Goal: Download file/media

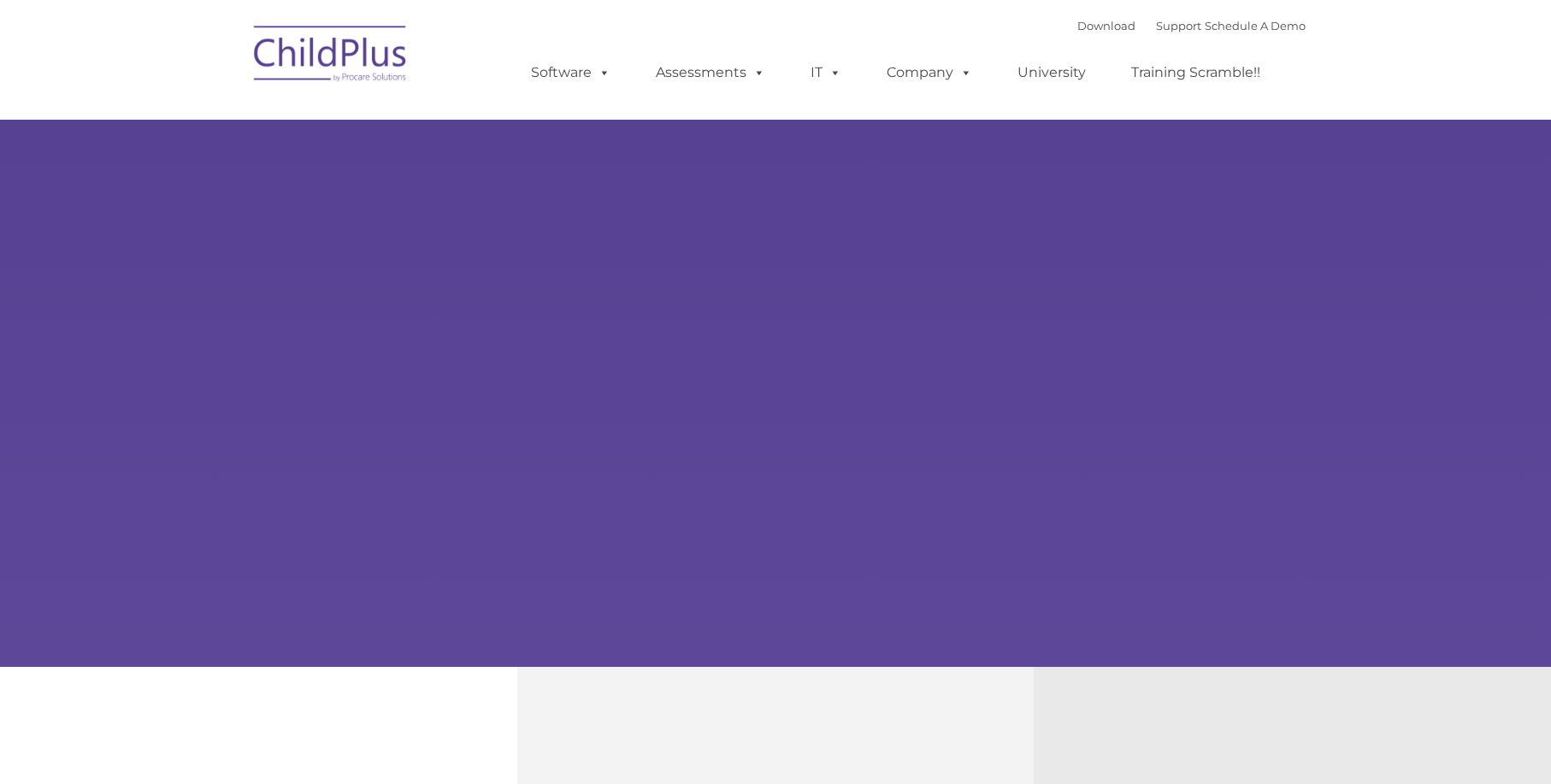
type input ""
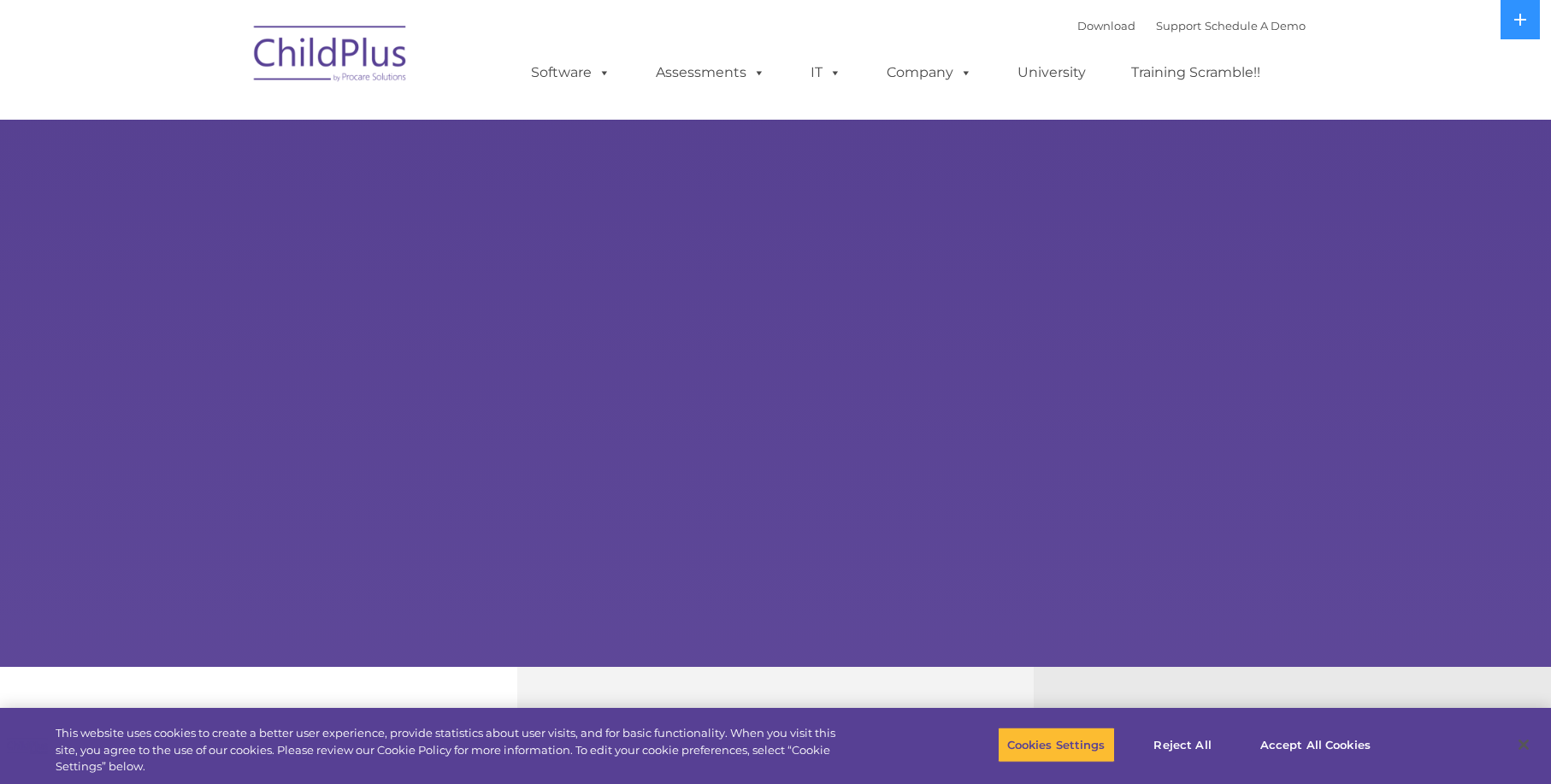
select select "MEDIUM"
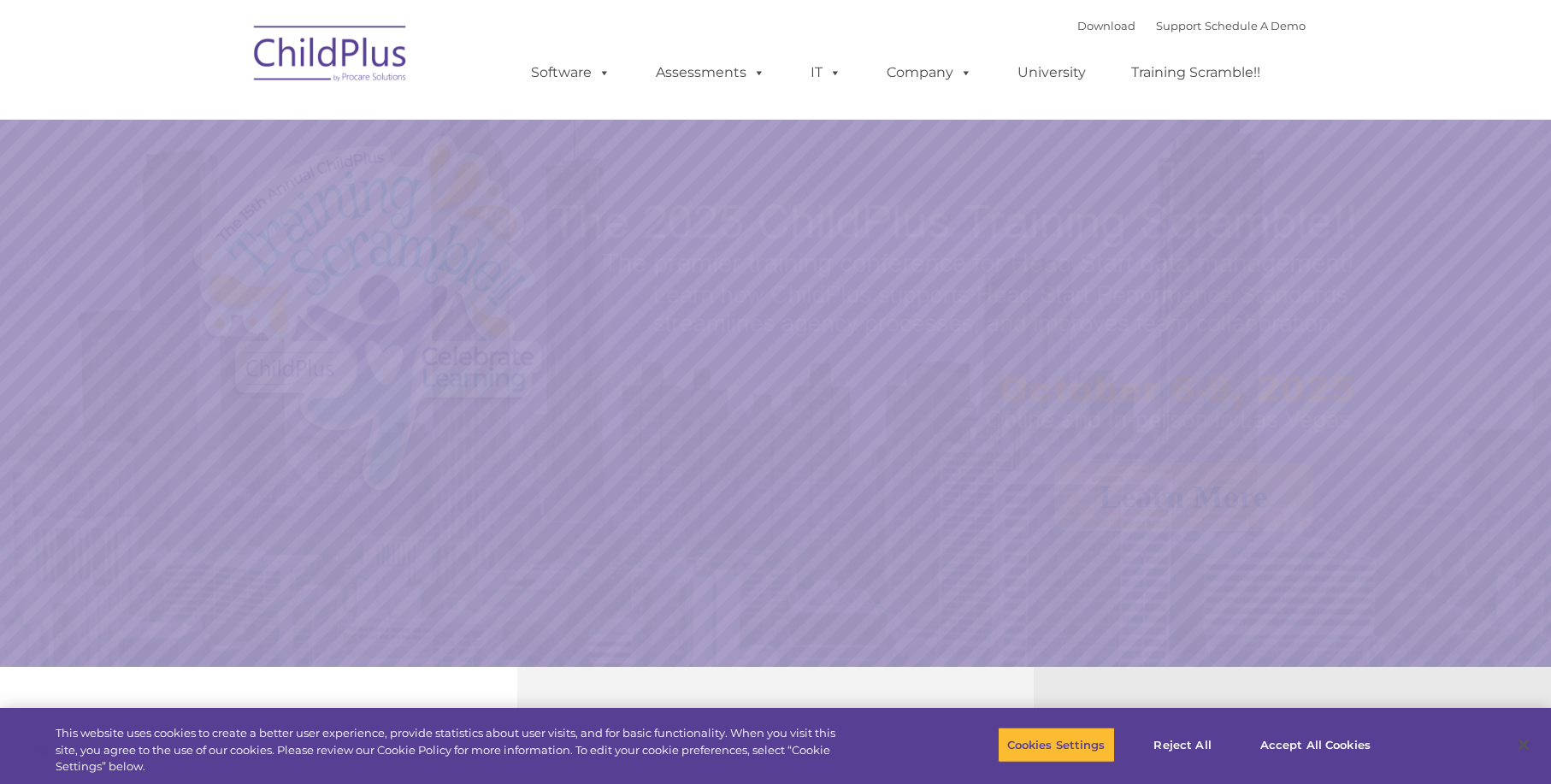
select select "MEDIUM"
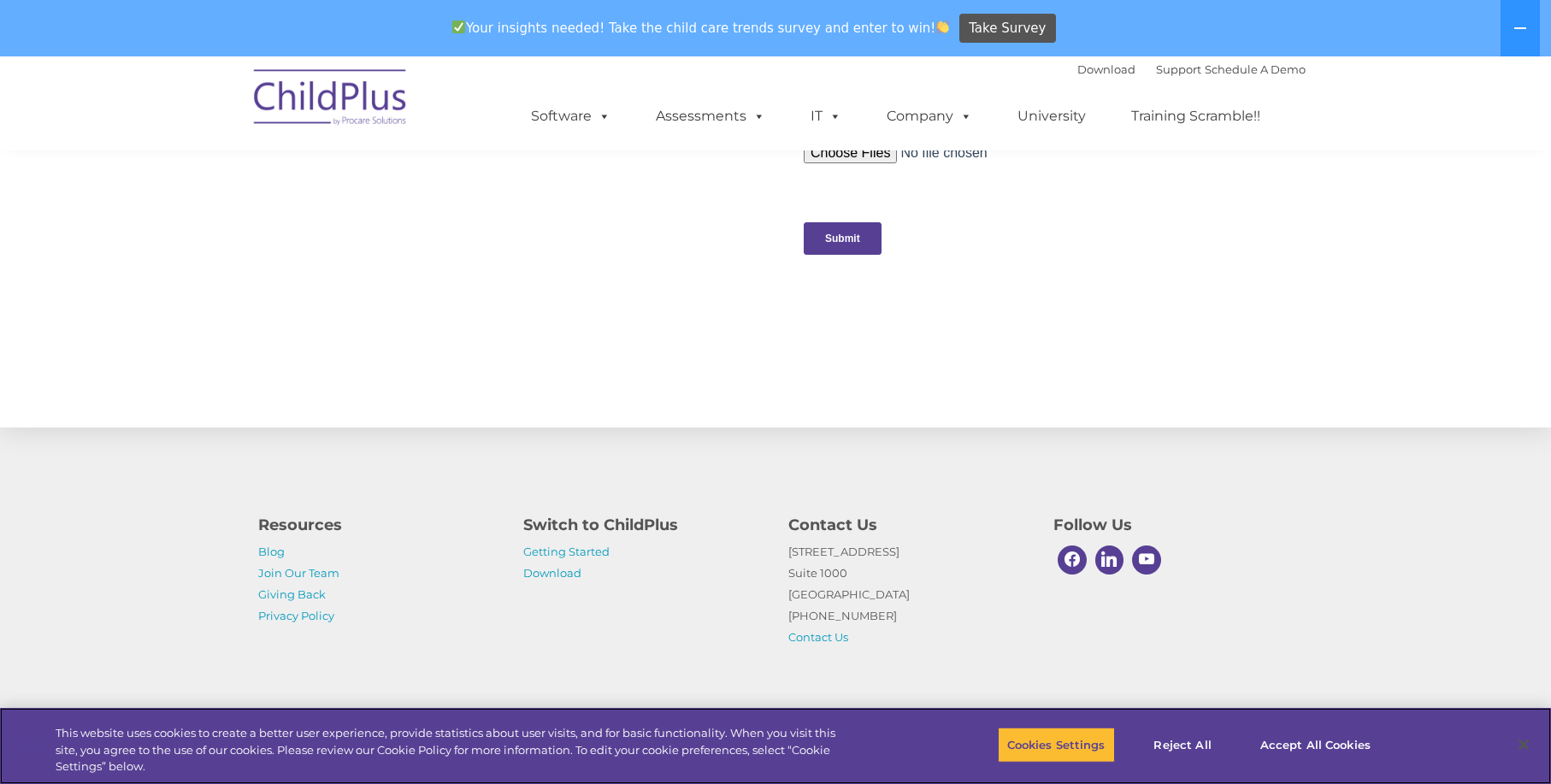
scroll to position [1753, 0]
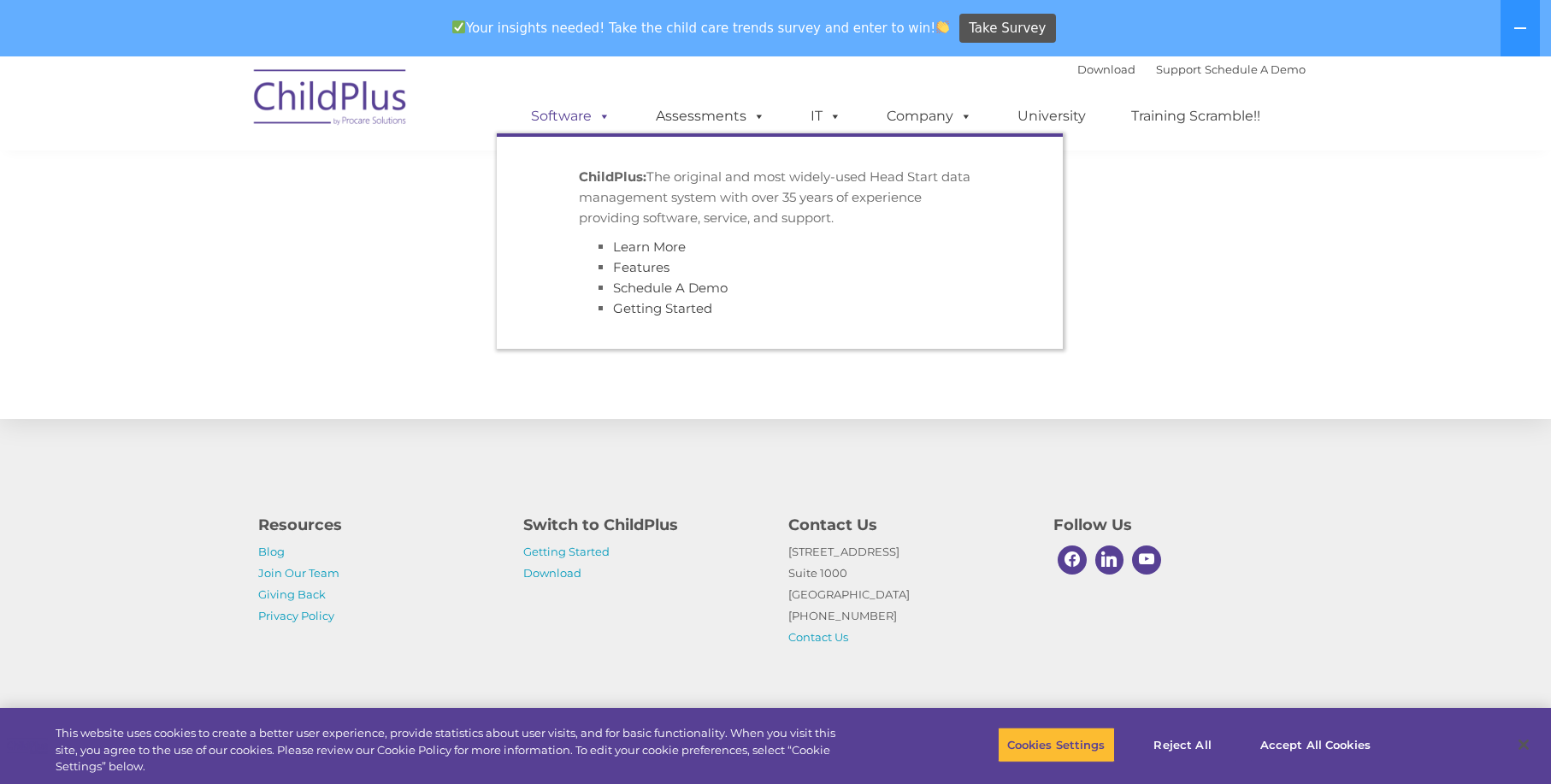
click at [592, 119] on link "Software" at bounding box center [571, 116] width 113 height 35
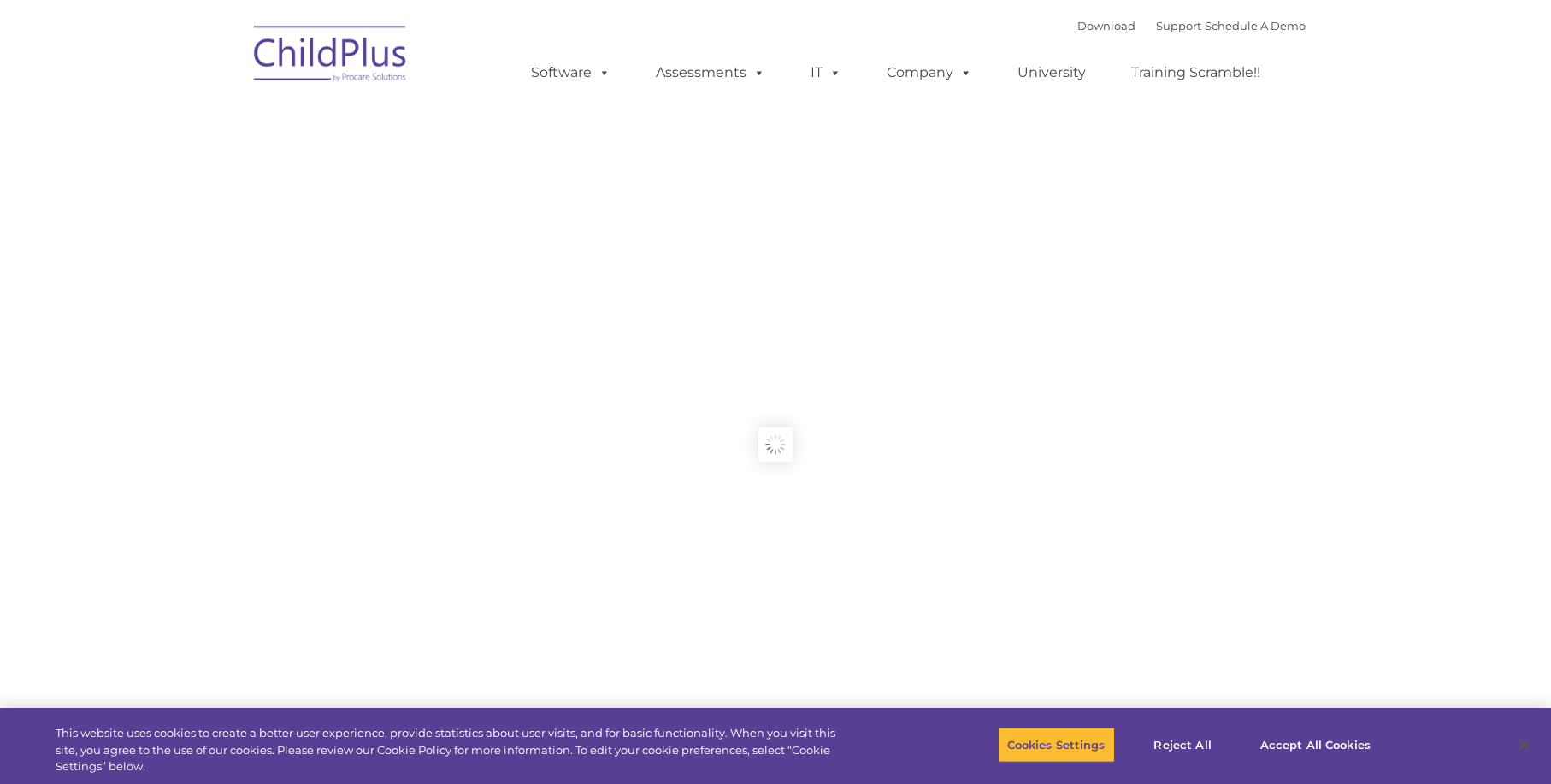
type input ""
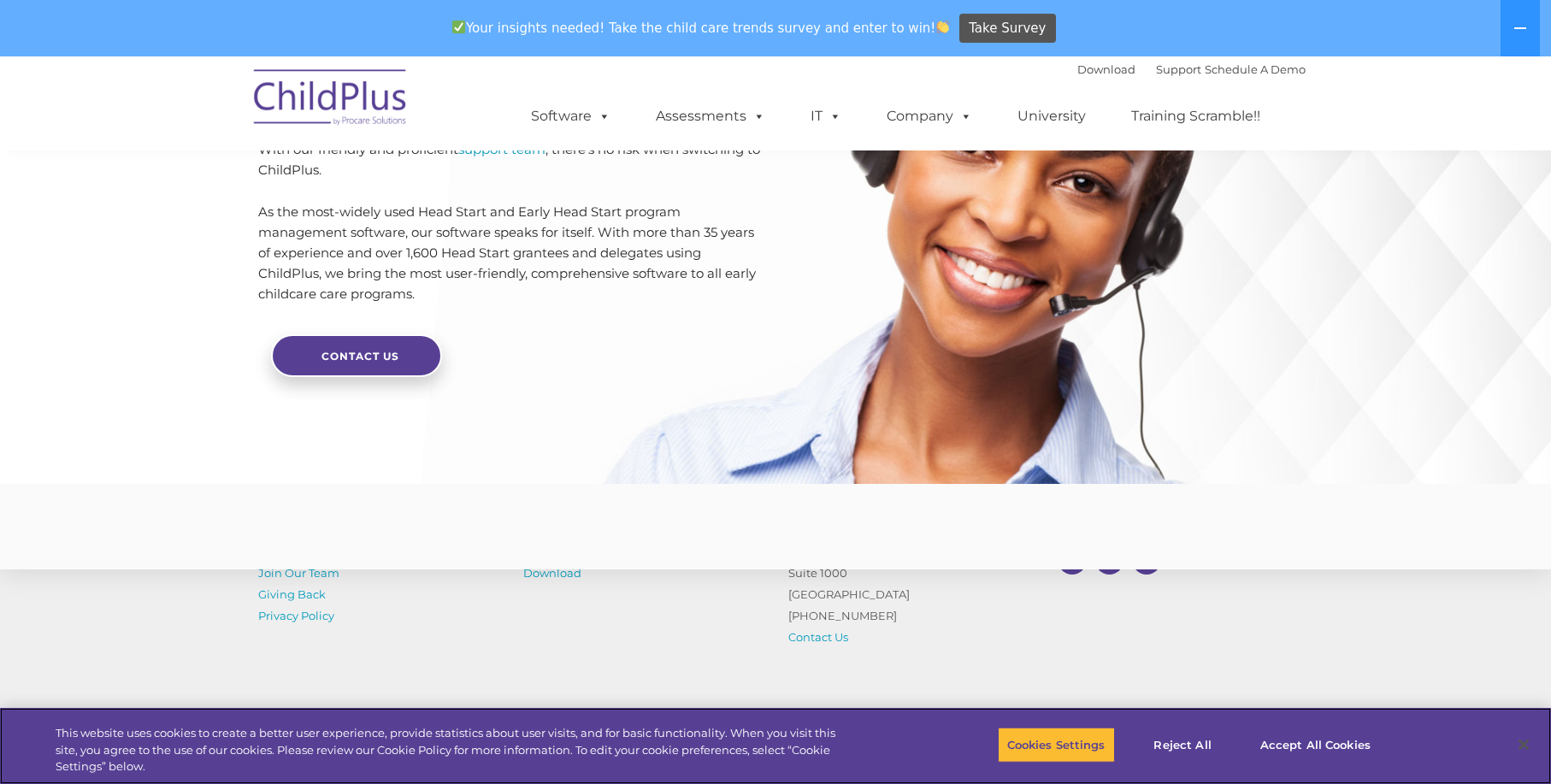
scroll to position [4085, 0]
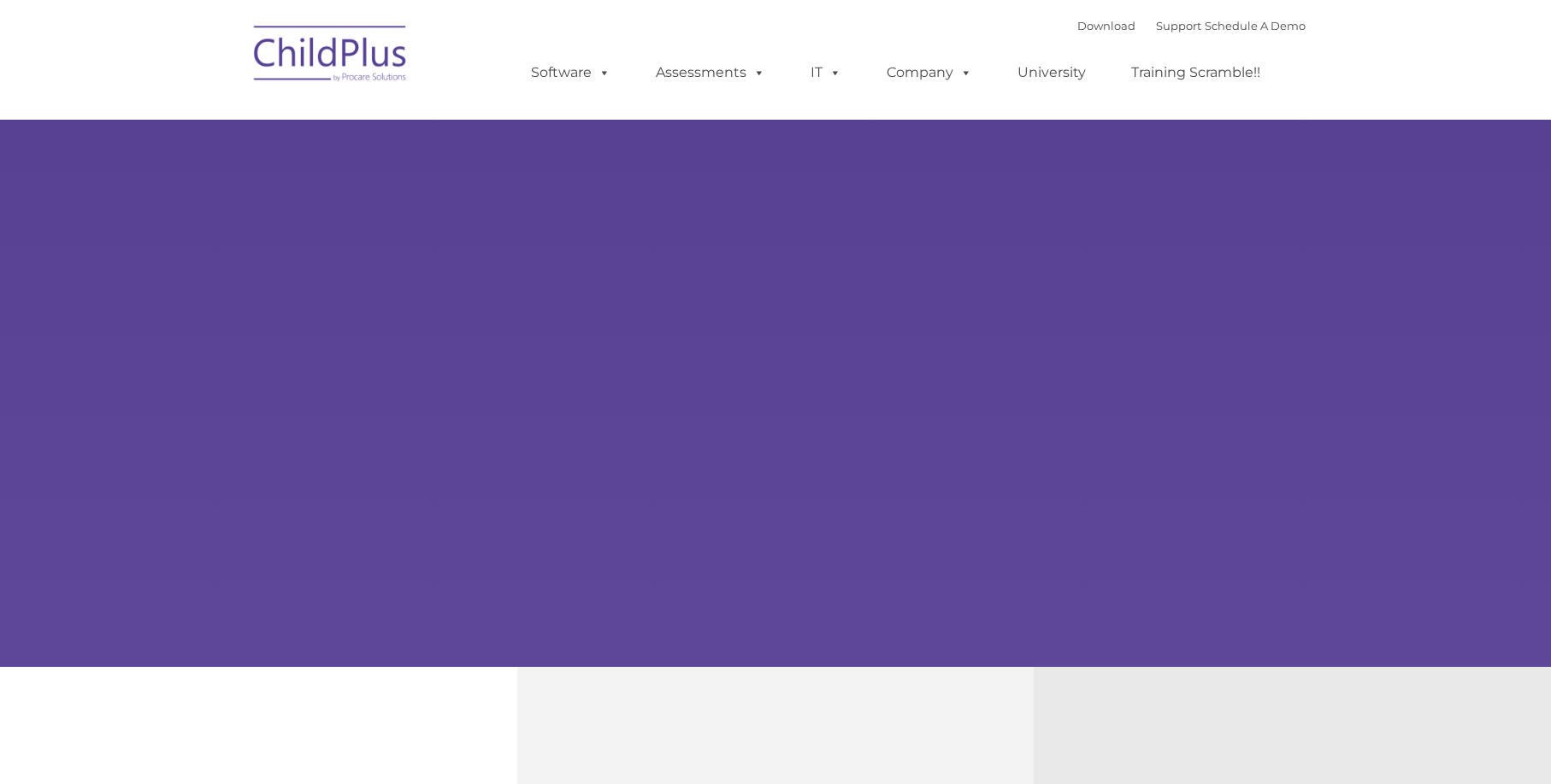
type input ""
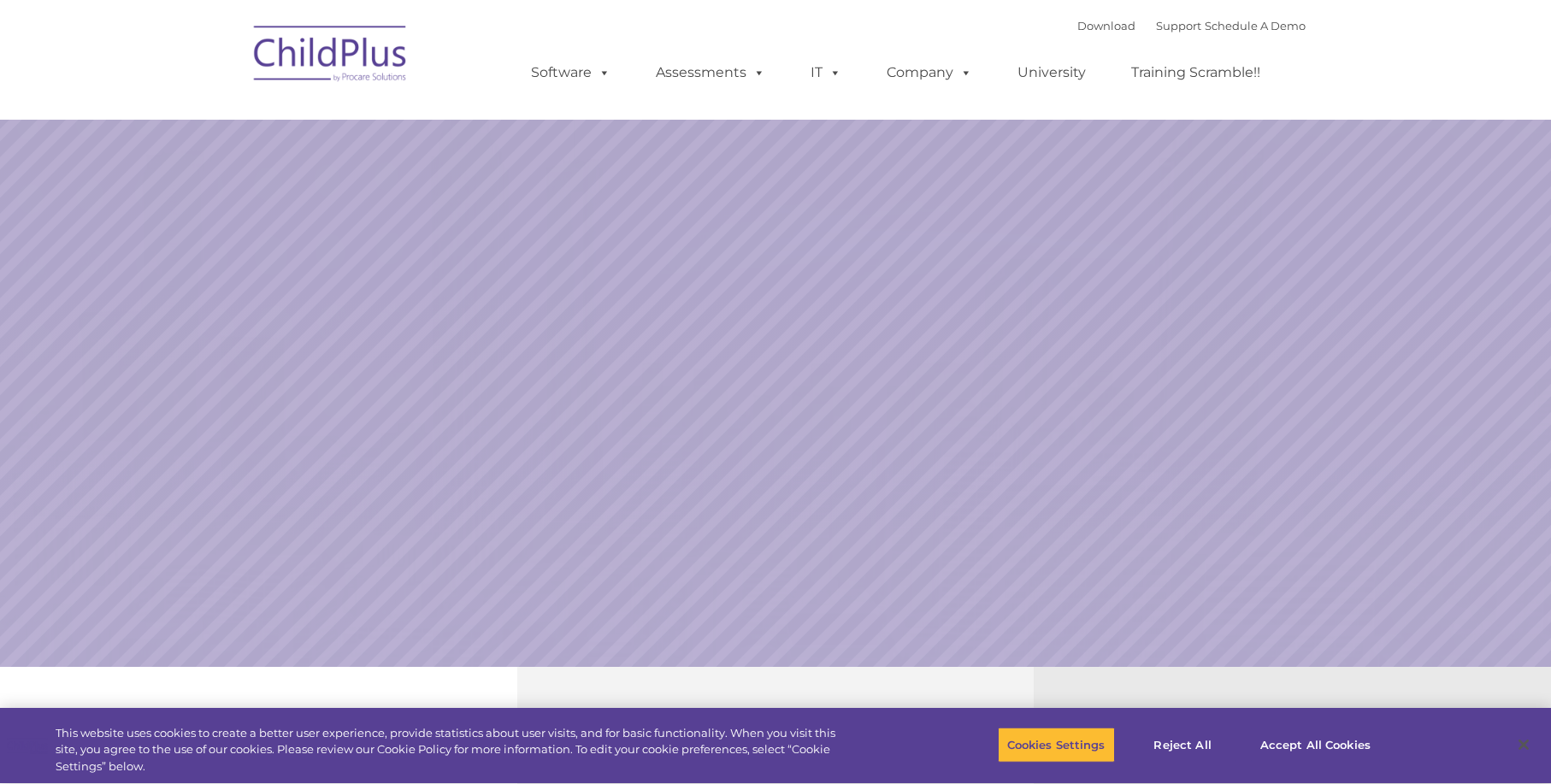
select select "MEDIUM"
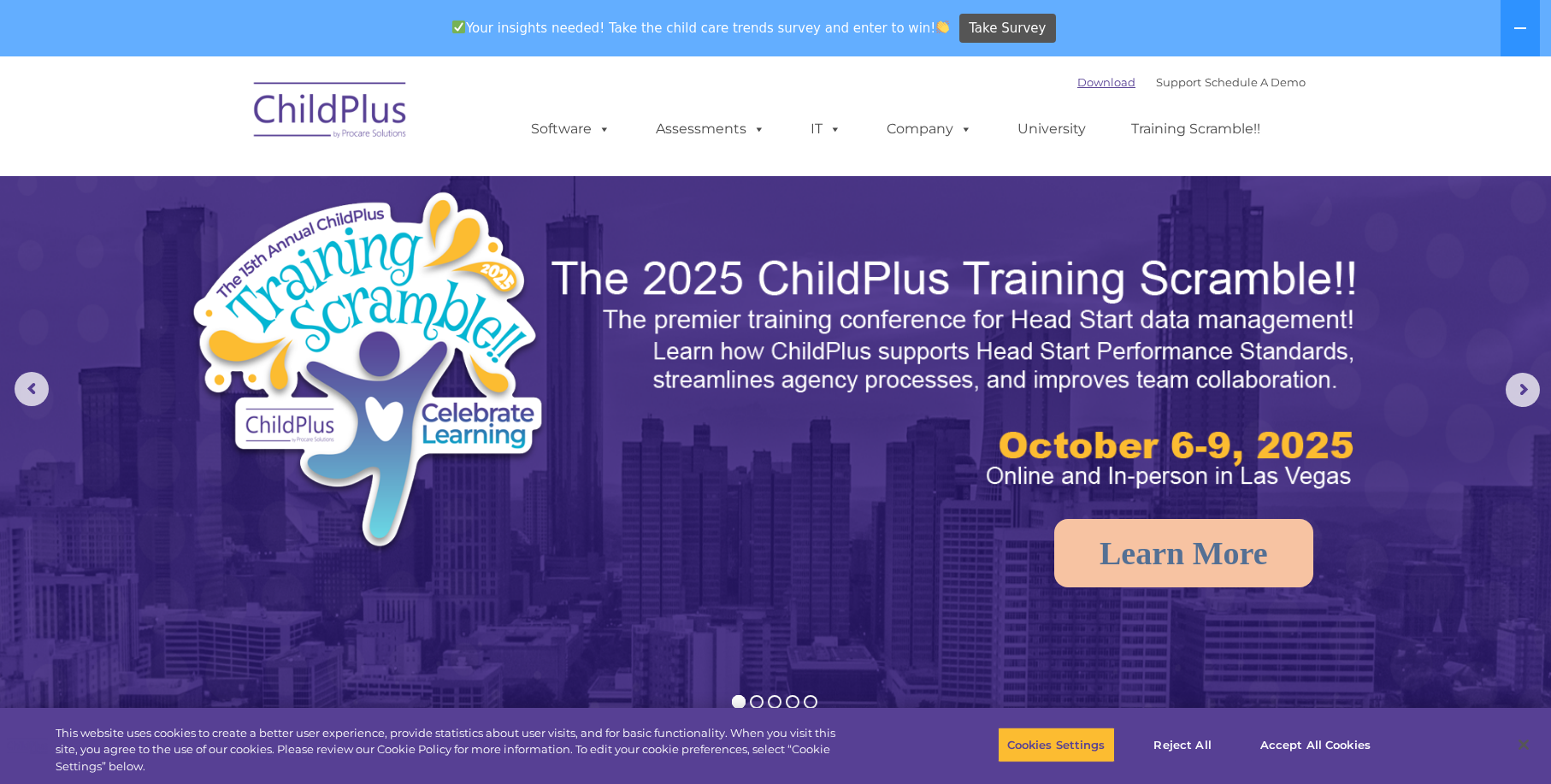
click at [1079, 81] on link "Download" at bounding box center [1107, 82] width 58 height 13
